Goal: Find specific page/section: Find specific page/section

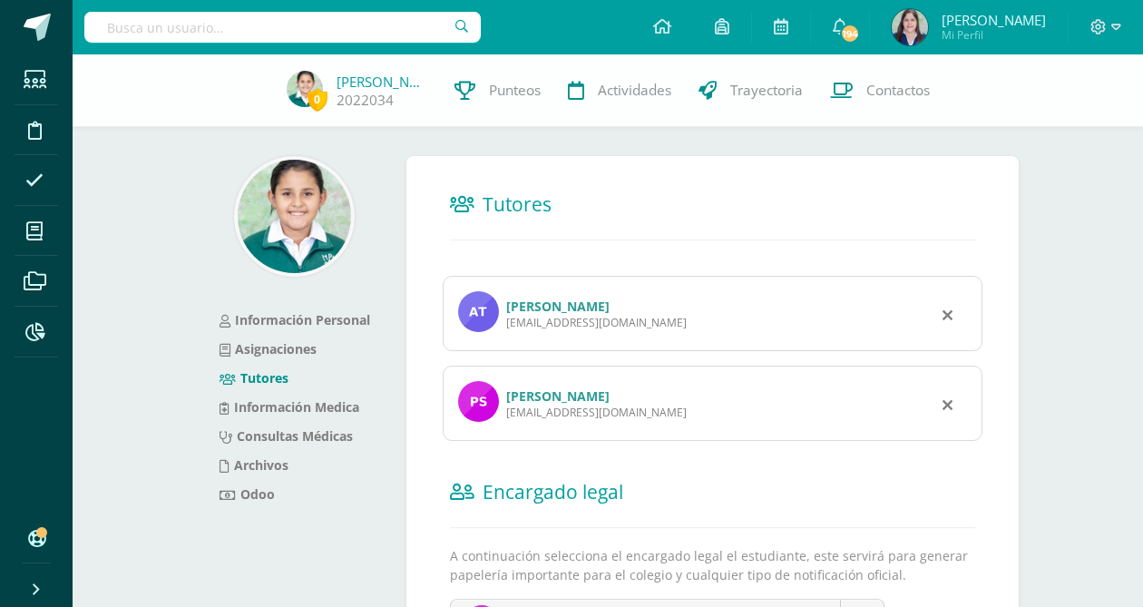
click at [286, 28] on input "text" at bounding box center [282, 27] width 397 height 31
type input "santiago suñiga"
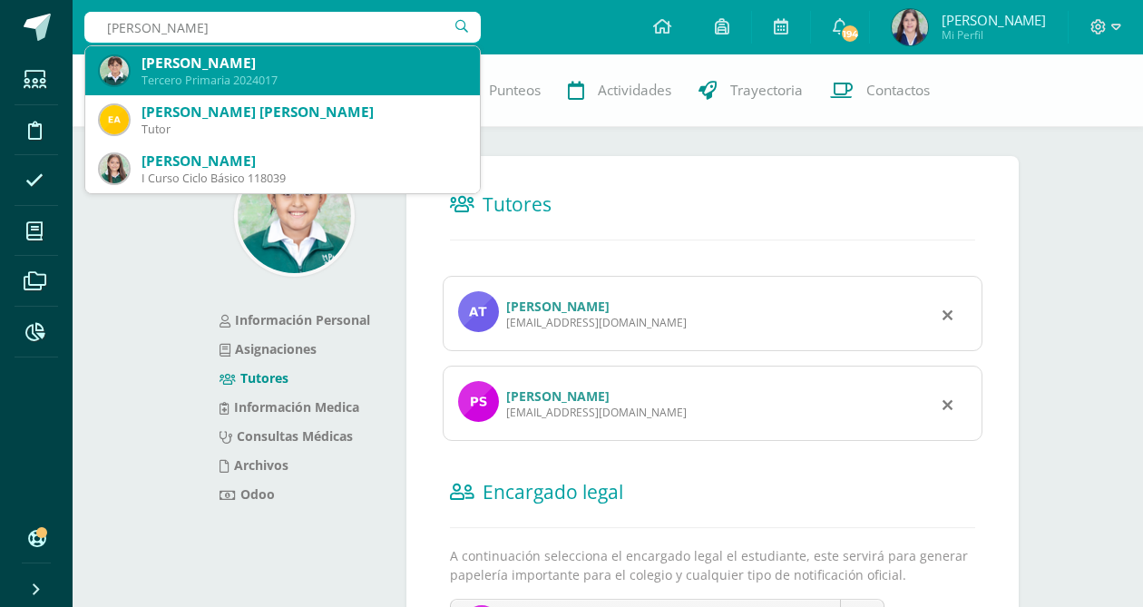
click at [290, 75] on div "Tercero Primaria 2024017" at bounding box center [304, 80] width 324 height 15
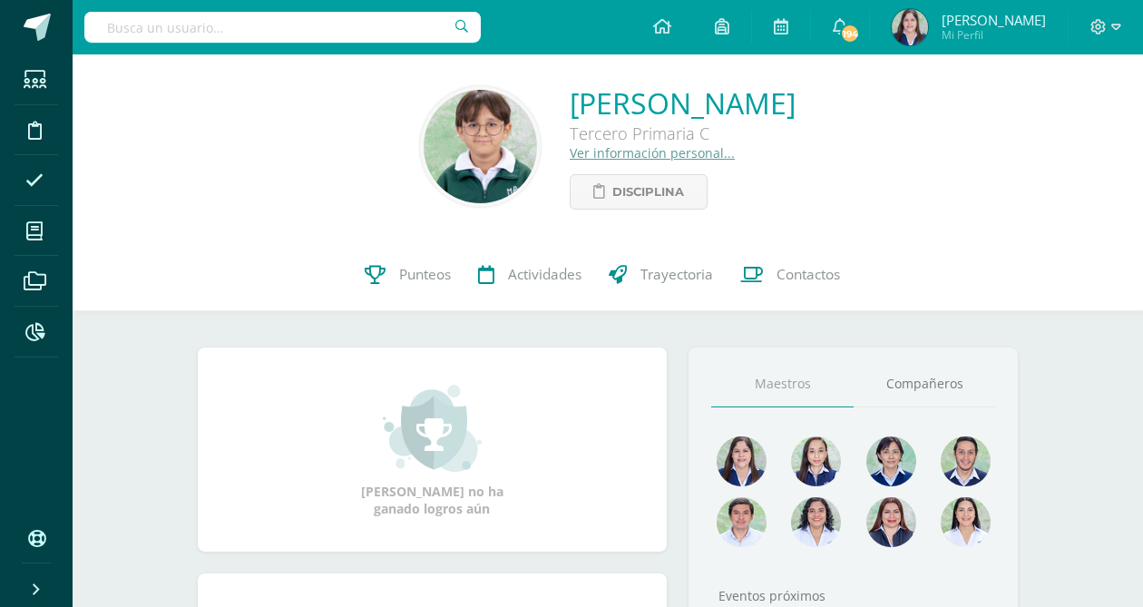
click at [570, 152] on link "Ver información personal..." at bounding box center [652, 152] width 165 height 17
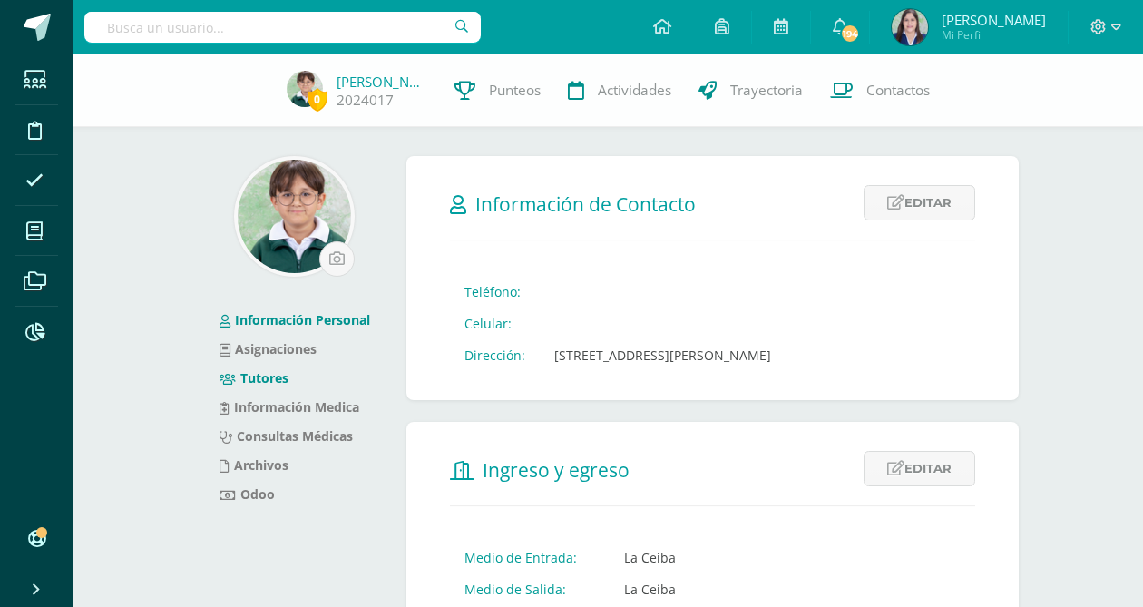
click at [251, 382] on link "Tutores" at bounding box center [254, 377] width 69 height 17
